Goal: Task Accomplishment & Management: Complete application form

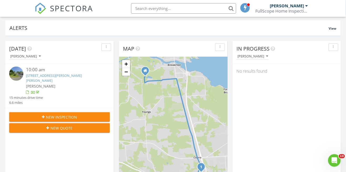
scroll to position [33, 0]
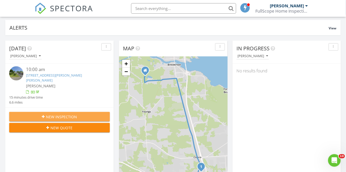
click at [76, 114] on span "New Inspection" at bounding box center [61, 117] width 31 height 6
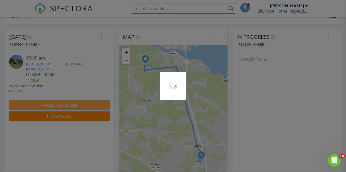
scroll to position [58, 0]
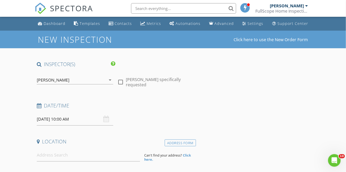
click at [123, 82] on div at bounding box center [120, 82] width 9 height 9
checkbox input "true"
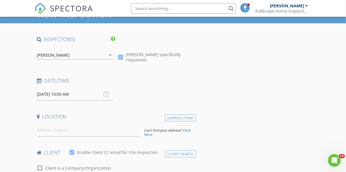
scroll to position [26, 0]
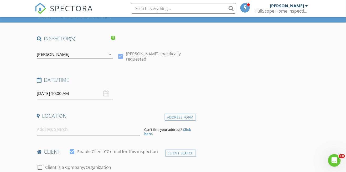
click at [74, 93] on input "[DATE] 10:00 AM" at bounding box center [75, 93] width 76 height 13
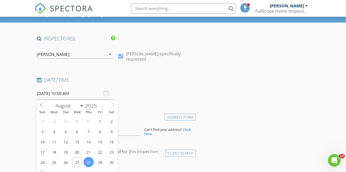
click at [113, 105] on icon at bounding box center [113, 105] width 4 height 4
select select "8"
type input "[DATE] 10:00 AM"
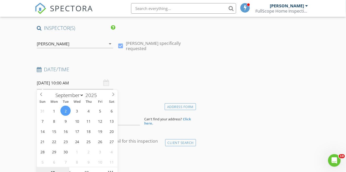
scroll to position [51, 0]
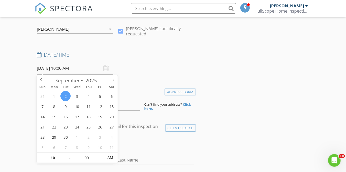
click at [143, 137] on div "check_box_outline_blank Client is a Company/Organization" at bounding box center [115, 143] width 161 height 18
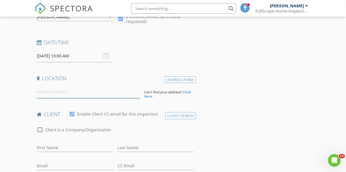
click at [83, 94] on input at bounding box center [88, 92] width 103 height 13
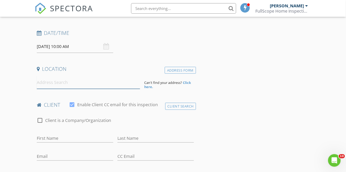
scroll to position [88, 0]
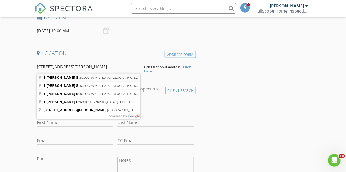
type input "[STREET_ADDRESS][PERSON_NAME]"
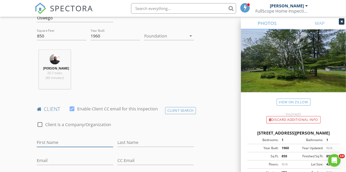
click at [70, 147] on input "First Name" at bounding box center [75, 143] width 76 height 9
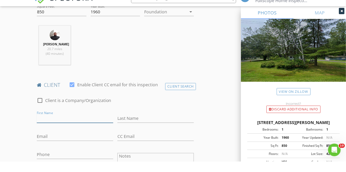
scroll to position [189, 0]
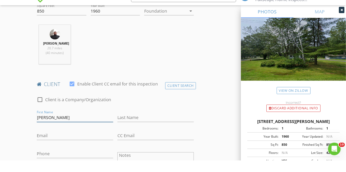
type input "[PERSON_NAME]"
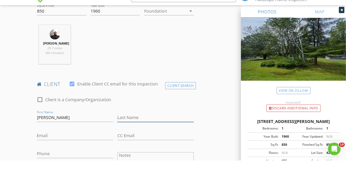
click at [125, 134] on input "Last Name" at bounding box center [155, 129] width 76 height 9
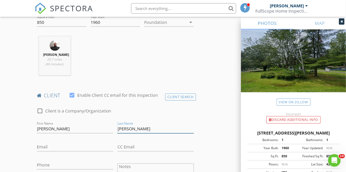
type input "[PERSON_NAME]"
click at [79, 151] on input "Email" at bounding box center [75, 147] width 76 height 9
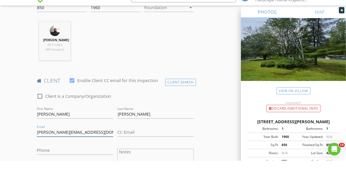
type input "[PERSON_NAME][EMAIL_ADDRESS][DOMAIN_NAME]"
click at [102, 164] on input "Phone" at bounding box center [75, 161] width 76 height 9
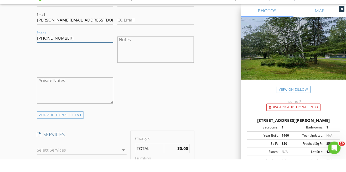
scroll to position [313, 0]
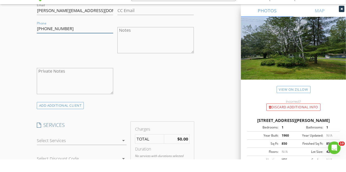
type input "[PHONE_NUMBER]"
click at [94, 154] on div at bounding box center [78, 153] width 83 height 8
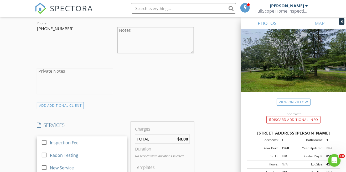
scroll to position [327, 0]
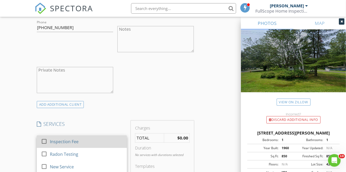
click at [108, 143] on div "Inspection Fee" at bounding box center [86, 141] width 73 height 10
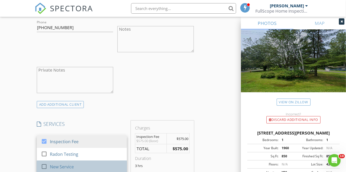
click at [73, 172] on div "New Service" at bounding box center [86, 167] width 73 height 10
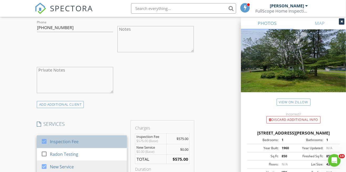
click at [78, 147] on div "Inspection Fee" at bounding box center [86, 141] width 73 height 10
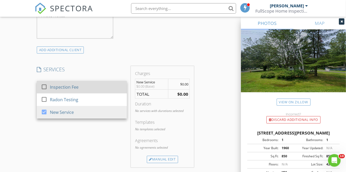
scroll to position [382, 0]
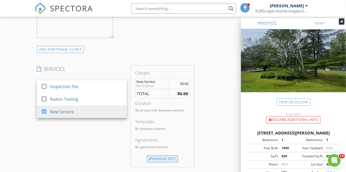
click at [164, 163] on div "Manual Edit" at bounding box center [162, 158] width 31 height 7
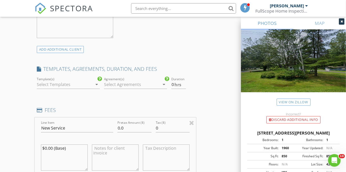
click at [97, 88] on icon "arrow_drop_down" at bounding box center [96, 84] width 6 height 6
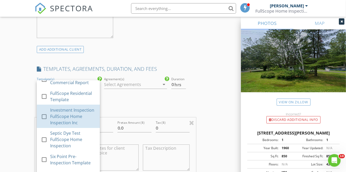
scroll to position [55, 0]
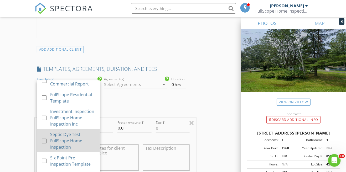
click at [64, 145] on div "Septic Dye Test FullScope Home Inspection" at bounding box center [72, 140] width 45 height 19
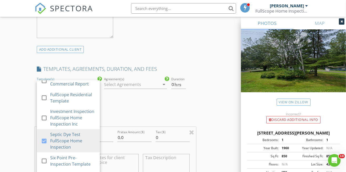
click at [164, 89] on div "Agreement(s) arrow_drop_down" at bounding box center [135, 84] width 63 height 9
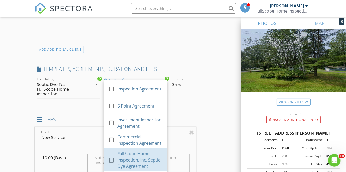
scroll to position [3, 0]
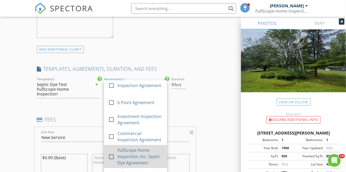
click at [113, 161] on div at bounding box center [111, 156] width 9 height 9
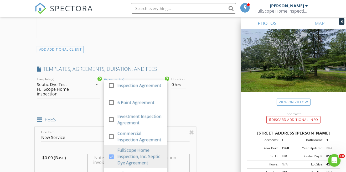
click at [201, 110] on div "INSPECTOR(S) check_box [PERSON_NAME] PRIMARY [PERSON_NAME] arrow_drop_down chec…" at bounding box center [173, 151] width 277 height 945
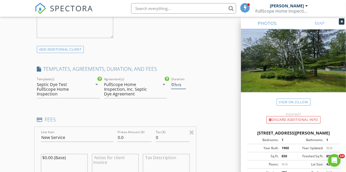
click at [174, 87] on span "hrs" at bounding box center [177, 85] width 7 height 4
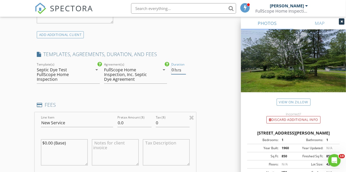
scroll to position [407, 0]
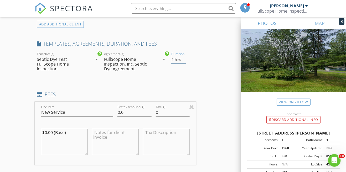
type input "1"
click at [226, 143] on div "INSPECTOR(S) check_box [PERSON_NAME] PRIMARY [PERSON_NAME] arrow_drop_down chec…" at bounding box center [173, 126] width 277 height 945
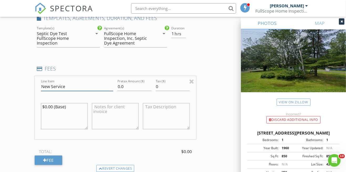
click at [79, 89] on input "New Service" at bounding box center [77, 86] width 72 height 9
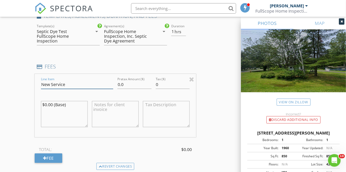
scroll to position [458, 0]
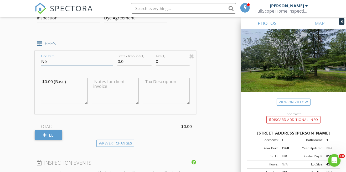
type input "N"
type input "Septic Dye Test"
click at [129, 66] on input "0.0" at bounding box center [134, 61] width 34 height 9
type input "0"
type input "325.0"
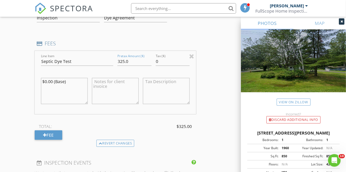
click at [208, 139] on div "INSPECTOR(S) check_box [PERSON_NAME] PRIMARY [PERSON_NAME] arrow_drop_down chec…" at bounding box center [173, 75] width 277 height 945
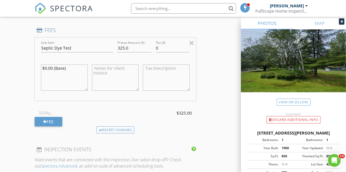
scroll to position [476, 0]
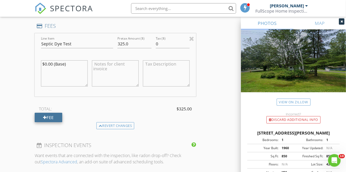
click at [55, 122] on div "Fee" at bounding box center [49, 117] width 28 height 9
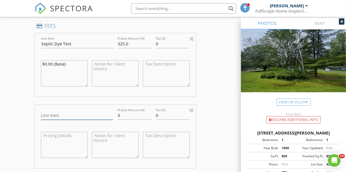
click at [88, 118] on input "Line Item" at bounding box center [77, 115] width 72 height 9
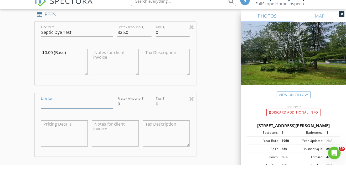
scroll to position [488, 0]
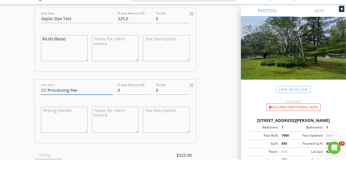
type input "CC Processing Fee"
click at [126, 107] on input "0" at bounding box center [134, 103] width 34 height 9
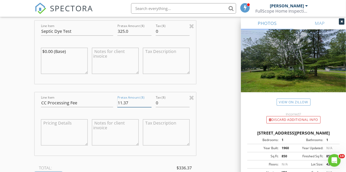
type input "11.37"
click at [115, 133] on textarea at bounding box center [115, 132] width 47 height 26
type textarea "Waive this fee if paying with cash."
click at [222, 139] on div "INSPECTOR(S) check_box [PERSON_NAME] PRIMARY [PERSON_NAME] arrow_drop_down chec…" at bounding box center [173, 81] width 277 height 1016
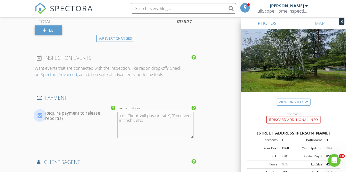
click at [38, 120] on div at bounding box center [39, 115] width 9 height 9
checkbox input "false"
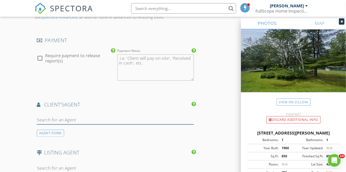
click at [78, 123] on input "text" at bounding box center [115, 120] width 157 height 9
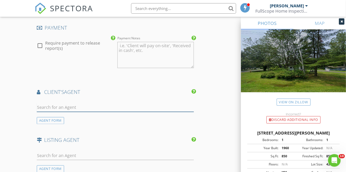
scroll to position [717, 0]
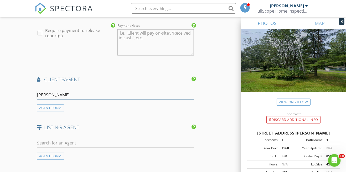
type input "[PERSON_NAME]"
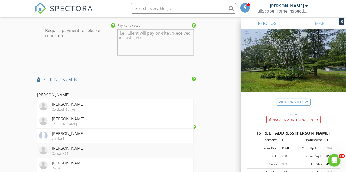
click at [100, 154] on li "[PERSON_NAME] Century 21" at bounding box center [115, 151] width 157 height 15
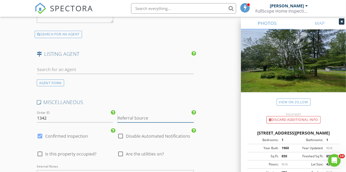
click at [149, 123] on input "Referral Source" at bounding box center [155, 118] width 76 height 9
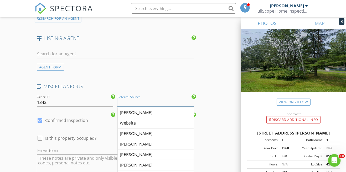
scroll to position [936, 0]
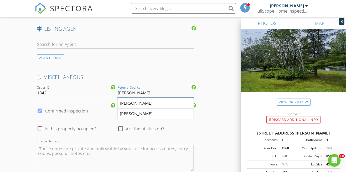
type input "[PERSON_NAME]"
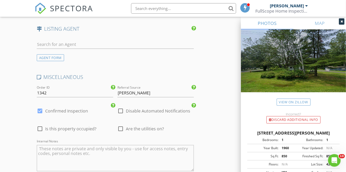
click at [122, 133] on div at bounding box center [120, 128] width 9 height 9
checkbox input "true"
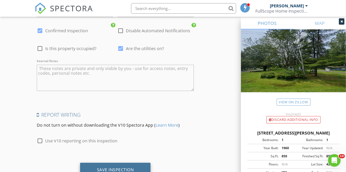
click at [137, 172] on div "Save Inspection" at bounding box center [115, 170] width 71 height 14
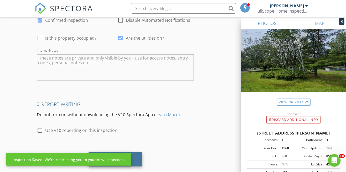
scroll to position [1038, 0]
